Goal: Find specific page/section: Find specific page/section

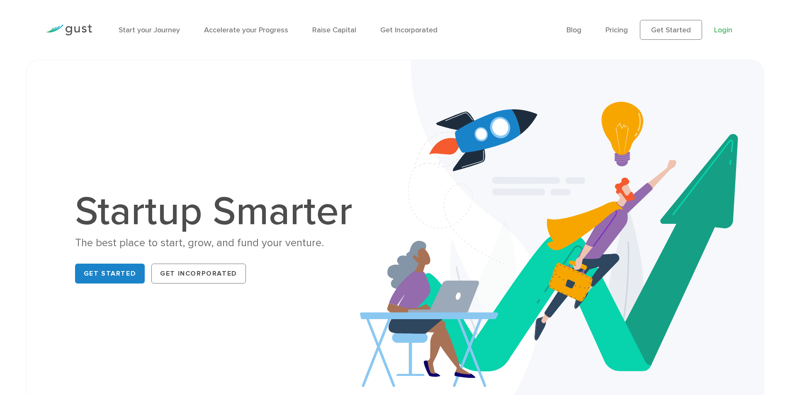
click at [724, 32] on link "Login" at bounding box center [723, 30] width 18 height 9
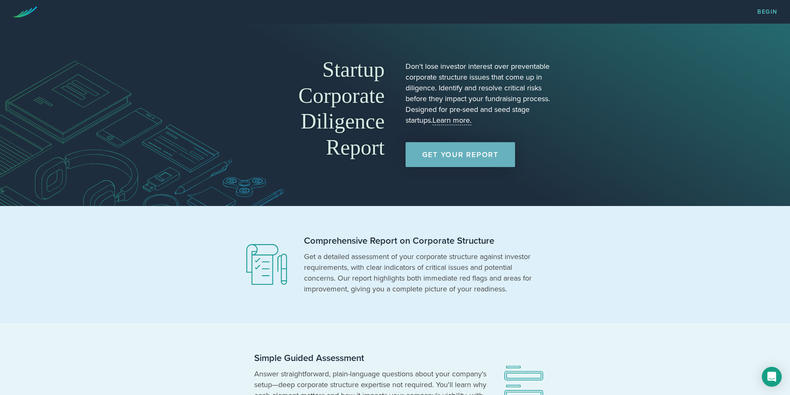
click at [463, 161] on link "Get Your Report" at bounding box center [461, 154] width 110 height 25
